Goal: Information Seeking & Learning: Learn about a topic

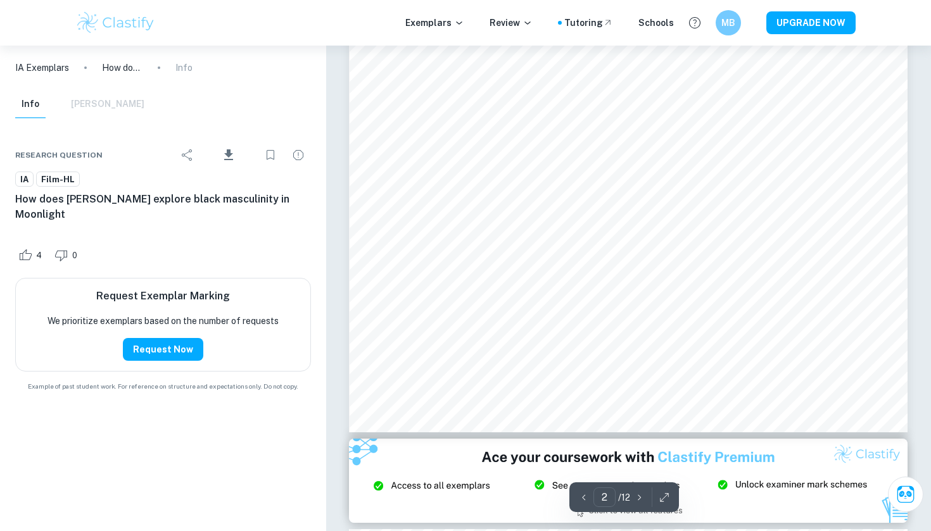
scroll to position [1301, 0]
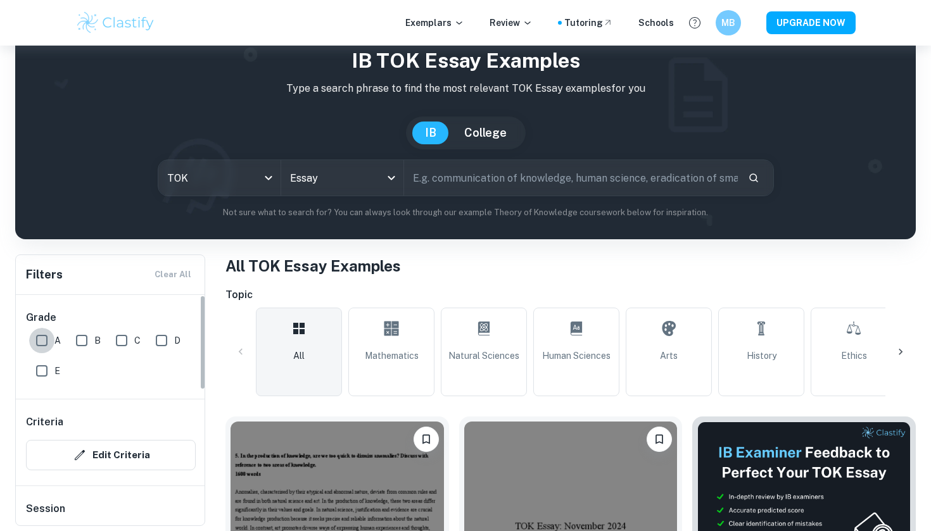
click at [34, 352] on input "A" at bounding box center [41, 340] width 25 height 25
checkbox input "true"
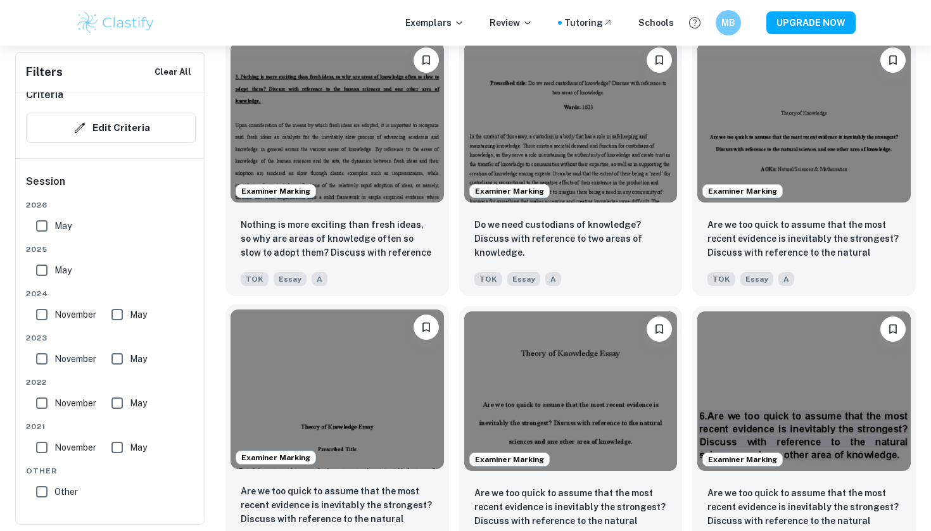
scroll to position [1262, 0]
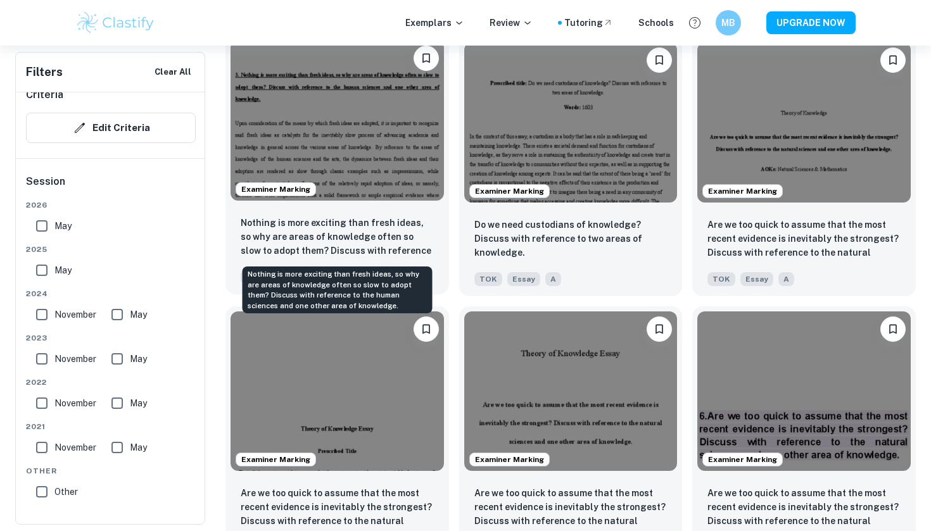
click at [378, 231] on p "Nothing is more exciting than fresh ideas, so why are areas of knowledge often …" at bounding box center [337, 237] width 193 height 43
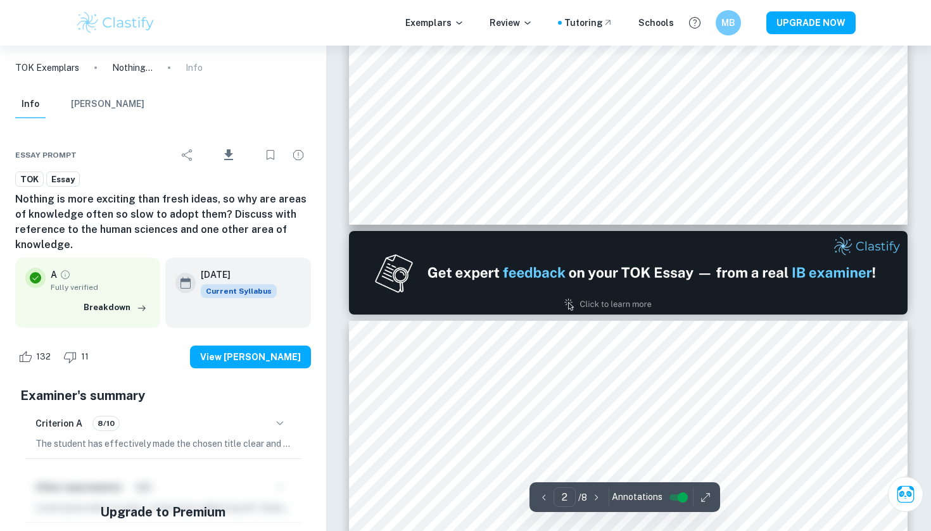
type input "1"
